Goal: Find specific page/section: Find specific page/section

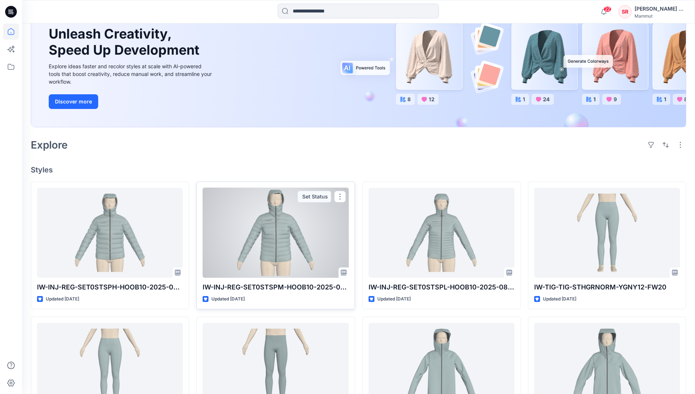
scroll to position [183, 0]
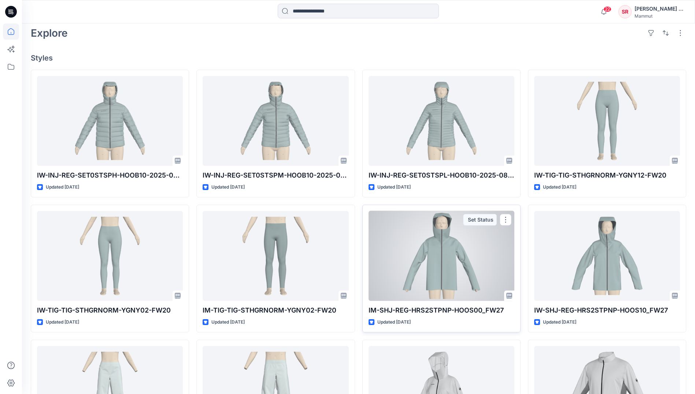
click at [407, 312] on p "IM-SHJ-REG-HRS2STPNP-HOOS00_FW27" at bounding box center [442, 310] width 146 height 10
click at [414, 281] on div at bounding box center [442, 256] width 146 height 90
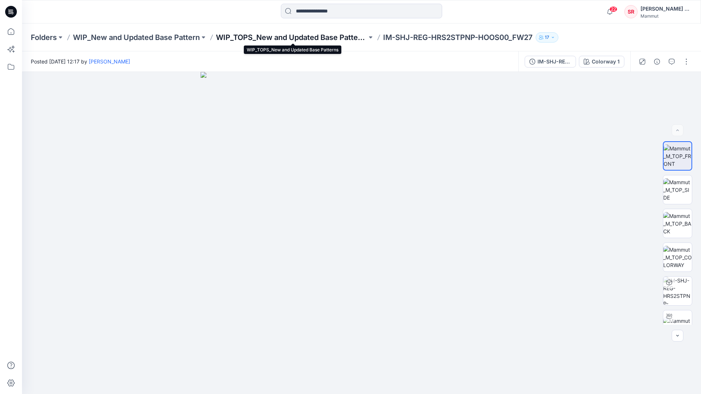
click at [254, 37] on p "WIP_TOPS_New and Updated Base Patterns" at bounding box center [291, 37] width 151 height 10
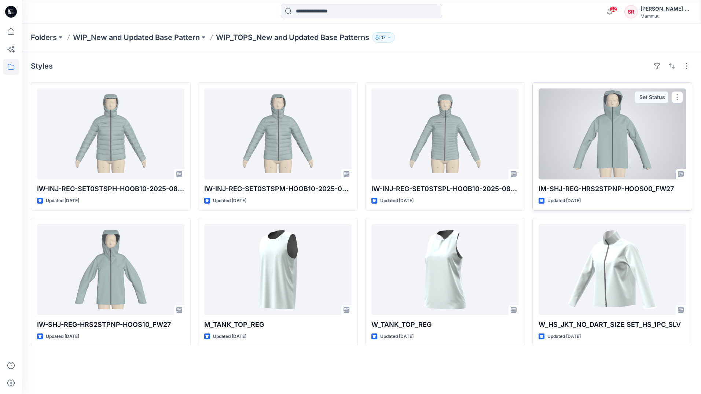
click at [579, 191] on p "IM-SHJ-REG-HRS2STPNP-HOOS00_FW27" at bounding box center [611, 189] width 147 height 10
click at [579, 169] on div at bounding box center [611, 133] width 147 height 91
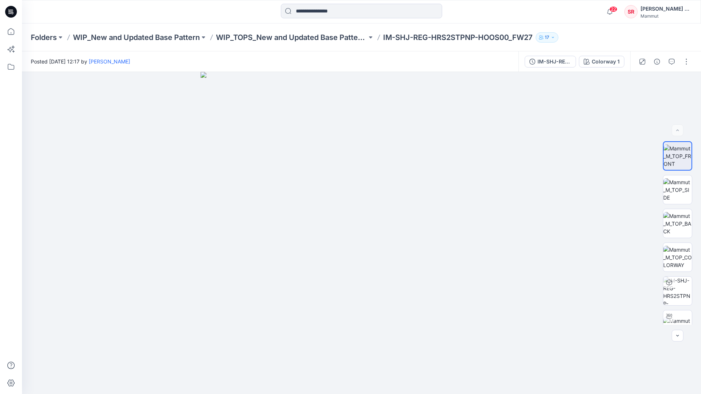
click at [479, 9] on div at bounding box center [361, 12] width 339 height 16
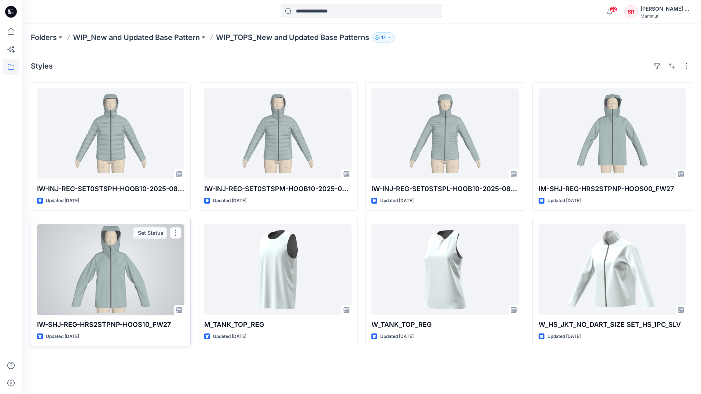
click at [120, 263] on div at bounding box center [110, 269] width 147 height 91
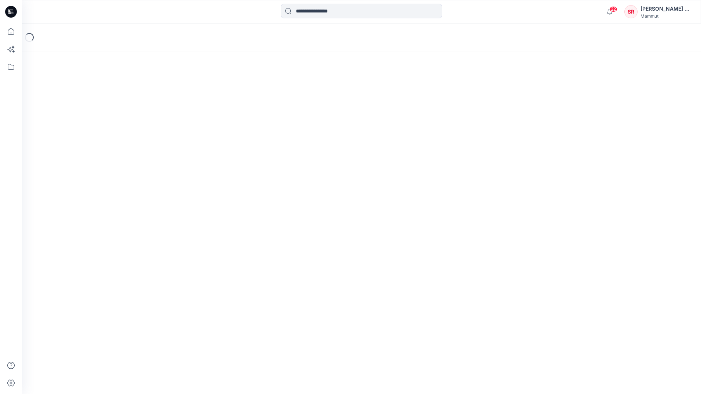
click at [120, 263] on div "Loading..." at bounding box center [361, 208] width 679 height 370
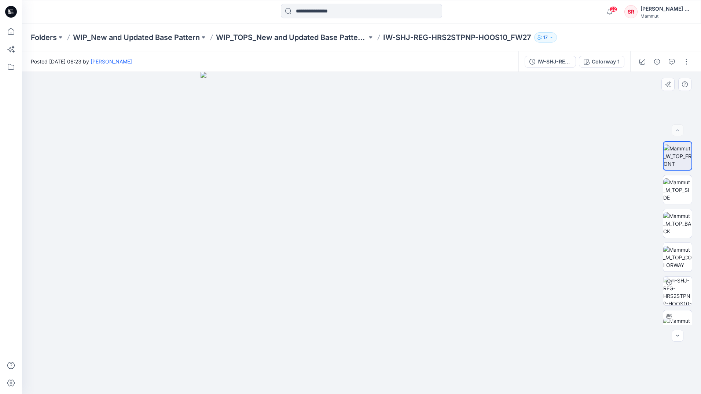
drag, startPoint x: 353, startPoint y: 286, endPoint x: 327, endPoint y: 264, distance: 33.8
drag, startPoint x: 366, startPoint y: 284, endPoint x: 356, endPoint y: 282, distance: 10.4
click at [285, 36] on p "WIP_TOPS_New and Updated Base Patterns" at bounding box center [291, 37] width 151 height 10
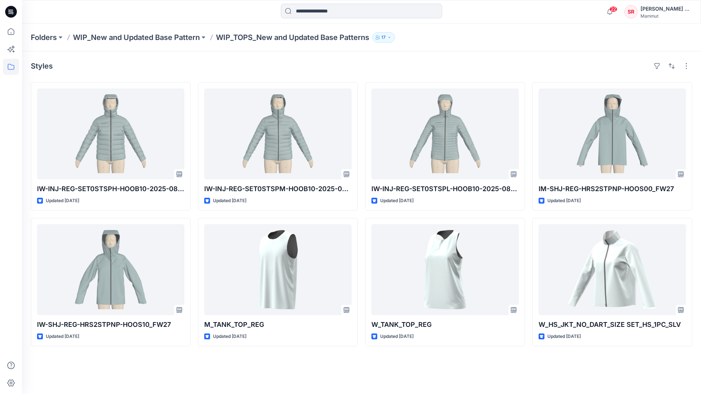
click at [148, 9] on div at bounding box center [107, 12] width 170 height 16
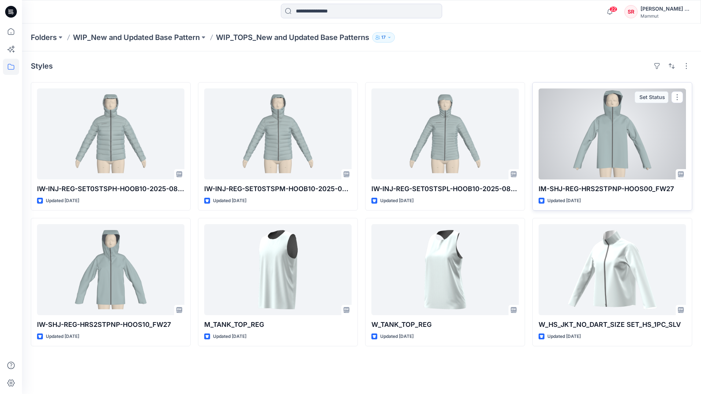
click at [560, 187] on p "IM-SHJ-REG-HRS2STPNP-HOOS00_FW27" at bounding box center [611, 189] width 147 height 10
click at [594, 168] on div at bounding box center [611, 133] width 147 height 91
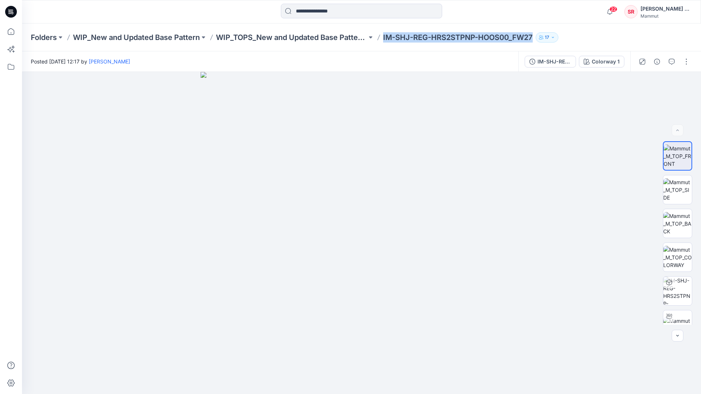
drag, startPoint x: 384, startPoint y: 38, endPoint x: 534, endPoint y: 40, distance: 150.3
click at [533, 40] on p "IM-SHJ-REG-HRS2STPNP-HOOS00_FW27" at bounding box center [458, 37] width 150 height 10
copy p "IM-SHJ-REG-HRS2STPNP-HOOS00_FW27"
click at [251, 17] on div at bounding box center [361, 12] width 339 height 16
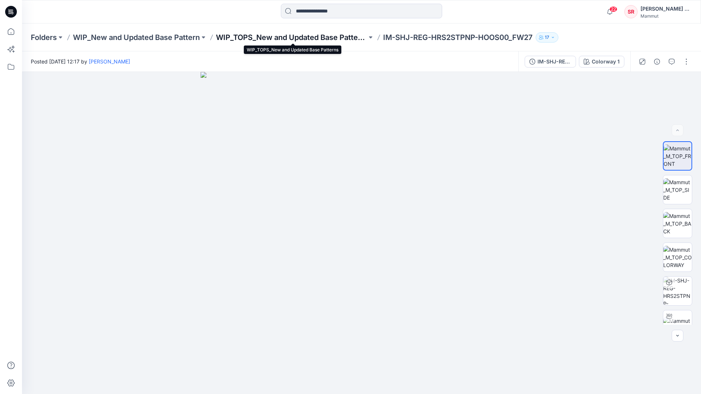
click at [309, 39] on p "WIP_TOPS_New and Updated Base Patterns" at bounding box center [291, 37] width 151 height 10
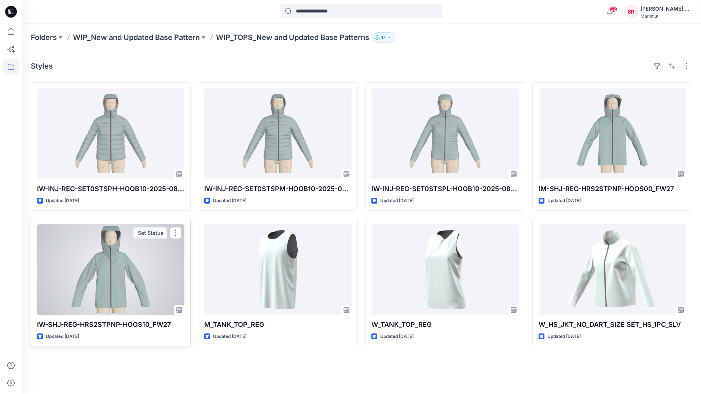
click at [80, 325] on p "IW-SHJ-REG-HRS2STPNP-HOOS10_FW27" at bounding box center [110, 324] width 147 height 10
click at [90, 322] on p "IW-SHJ-REG-HRS2STPNP-HOOS10_FW27" at bounding box center [110, 324] width 147 height 10
drag, startPoint x: 90, startPoint y: 322, endPoint x: 142, endPoint y: 247, distance: 91.3
click at [142, 247] on div at bounding box center [110, 269] width 147 height 91
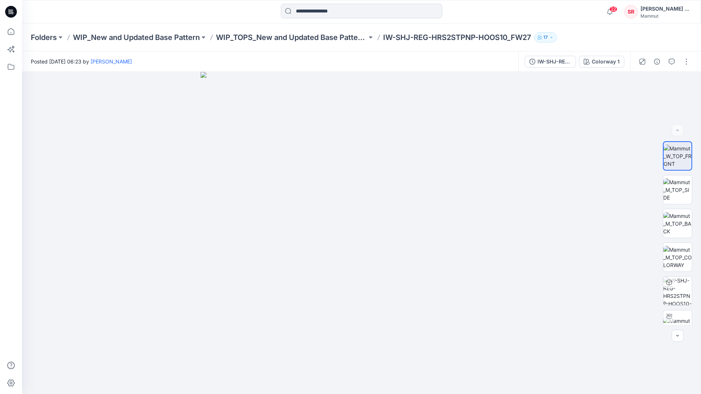
click at [392, 38] on p "IW-SHJ-REG-HRS2STPNP-HOOS10_FW27" at bounding box center [457, 37] width 148 height 10
drag, startPoint x: 384, startPoint y: 38, endPoint x: 535, endPoint y: 37, distance: 150.6
click at [535, 37] on div "Folders WIP_New and Updated Base Pattern WIP_TOPS_New and Updated Base Patterns…" at bounding box center [333, 37] width 604 height 10
copy p "IW-SHJ-REG-HRS2STPNP-HOOS10_FW27"
